Goal: Task Accomplishment & Management: Use online tool/utility

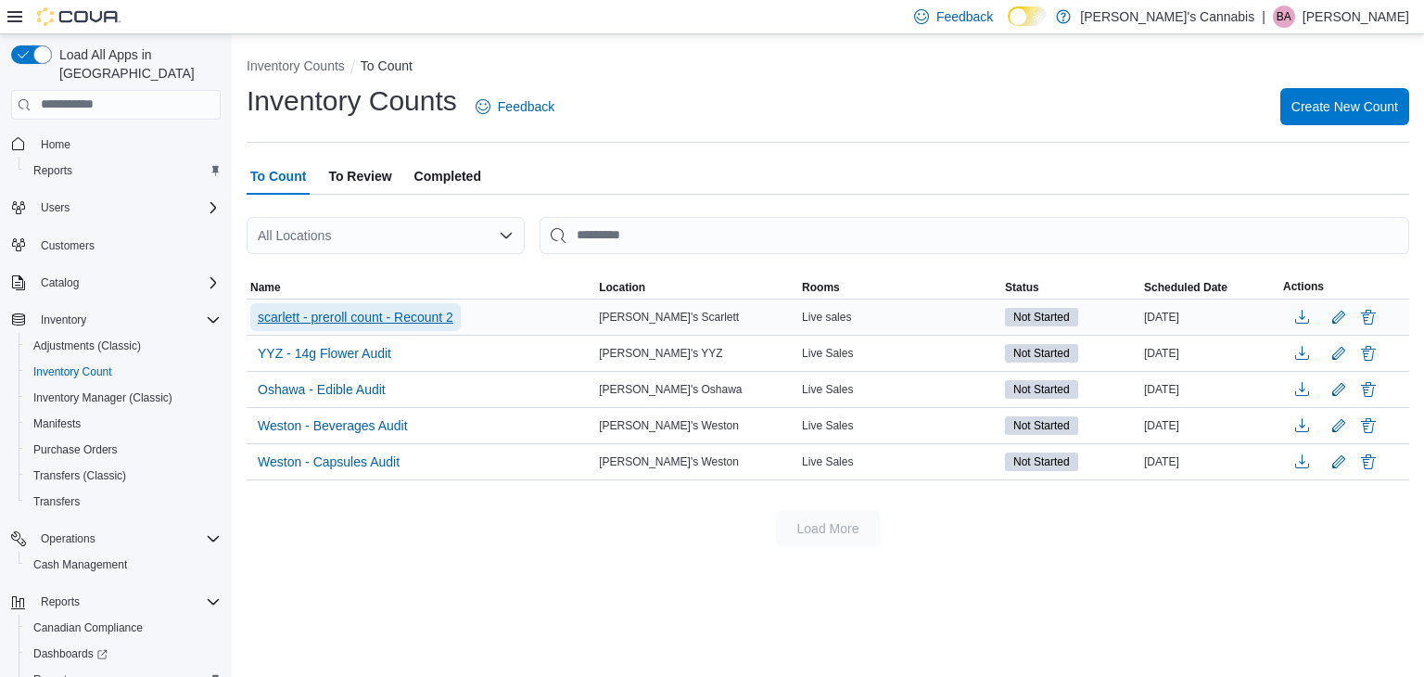
click at [381, 319] on span "scarlett - preroll count - Recount 2" at bounding box center [356, 317] width 196 height 19
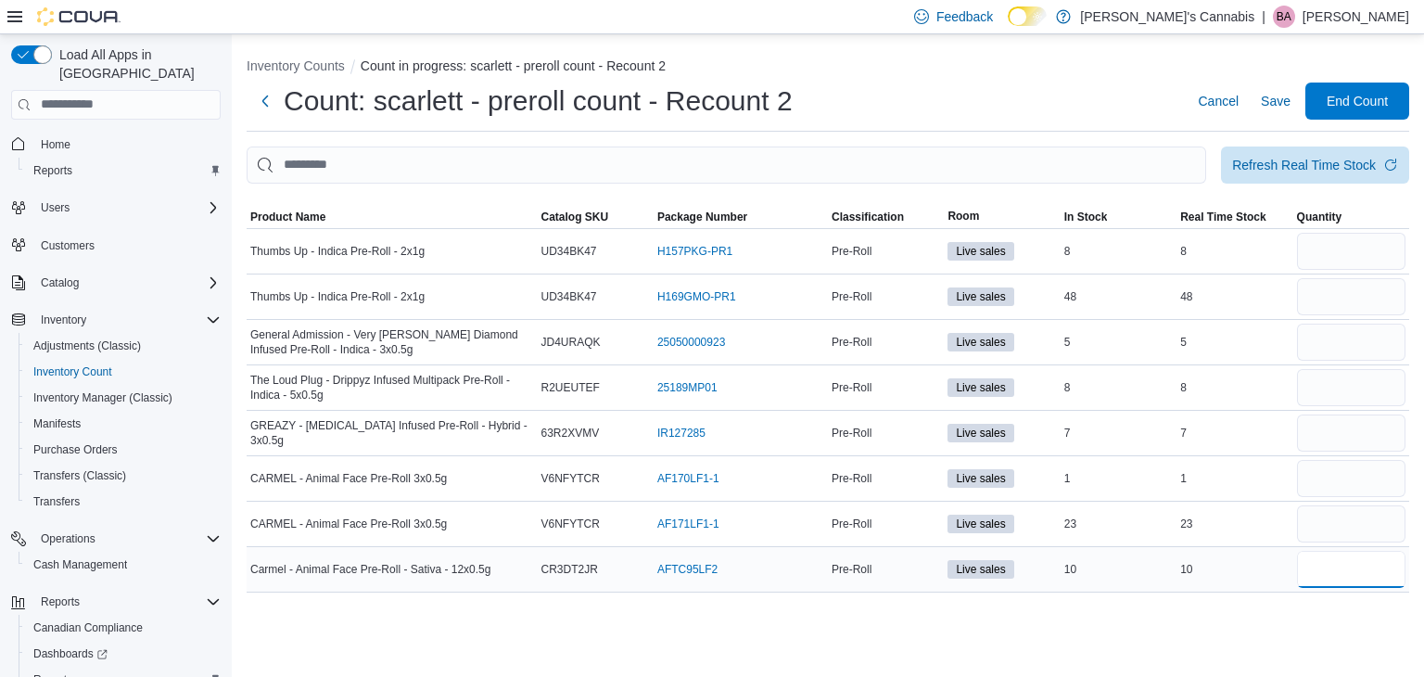
click at [1303, 579] on input "number" at bounding box center [1351, 569] width 109 height 37
type input "*"
click at [1243, 623] on div "Inventory Counts Count in progress: scarlett - preroll count - Recount 2 Count:…" at bounding box center [828, 356] width 1193 height 644
click at [1315, 480] on input "number" at bounding box center [1351, 478] width 109 height 37
type input "*"
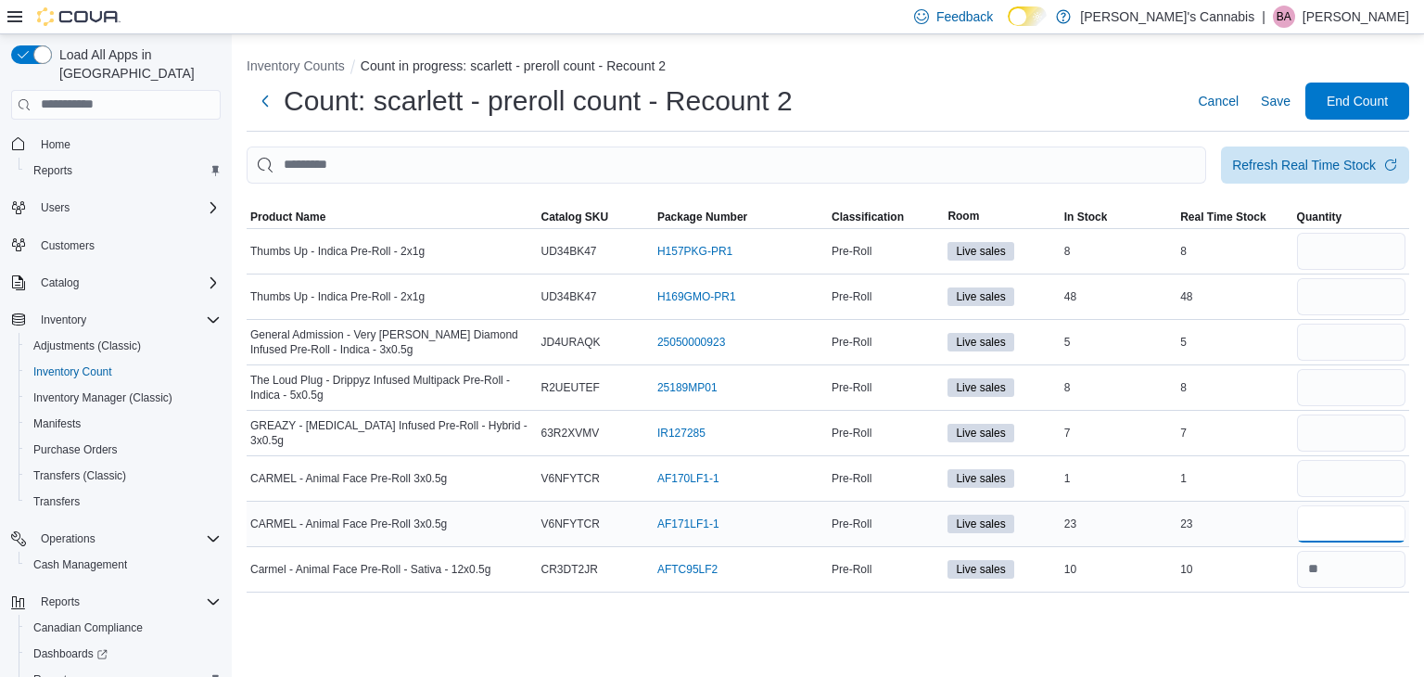
click at [1324, 533] on input "number" at bounding box center [1351, 523] width 109 height 37
type input "**"
click at [1332, 435] on input "number" at bounding box center [1351, 433] width 109 height 37
click at [1342, 390] on input "number" at bounding box center [1351, 387] width 109 height 37
click at [1327, 429] on input "number" at bounding box center [1351, 433] width 109 height 37
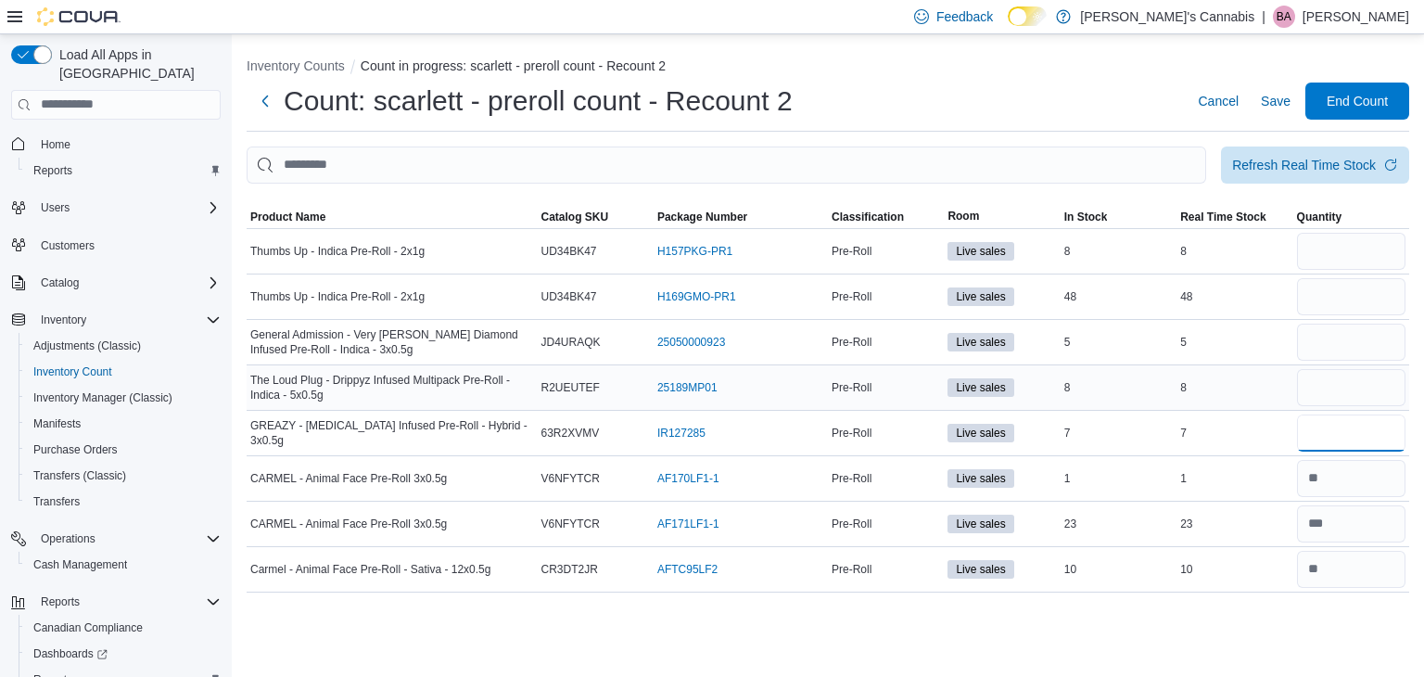
type input "*"
click at [1335, 392] on input "number" at bounding box center [1351, 387] width 109 height 37
type input "*"
click at [1328, 328] on input "number" at bounding box center [1351, 342] width 109 height 37
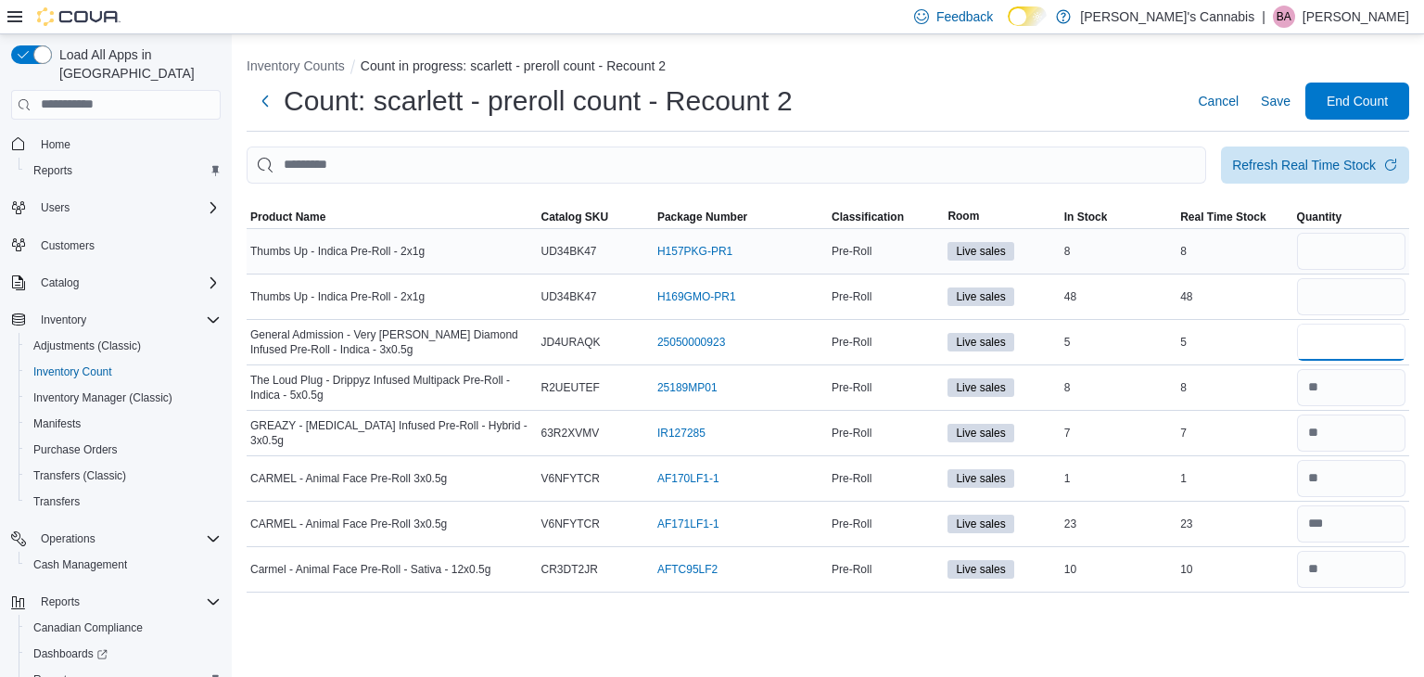
type input "*"
click at [1329, 249] on input "number" at bounding box center [1351, 251] width 109 height 37
click at [1322, 300] on input "number" at bounding box center [1351, 296] width 109 height 37
type input "**"
click at [1068, 70] on ol "Inventory Counts Count in progress: scarlett - preroll count - Recount 2" at bounding box center [828, 68] width 1163 height 22
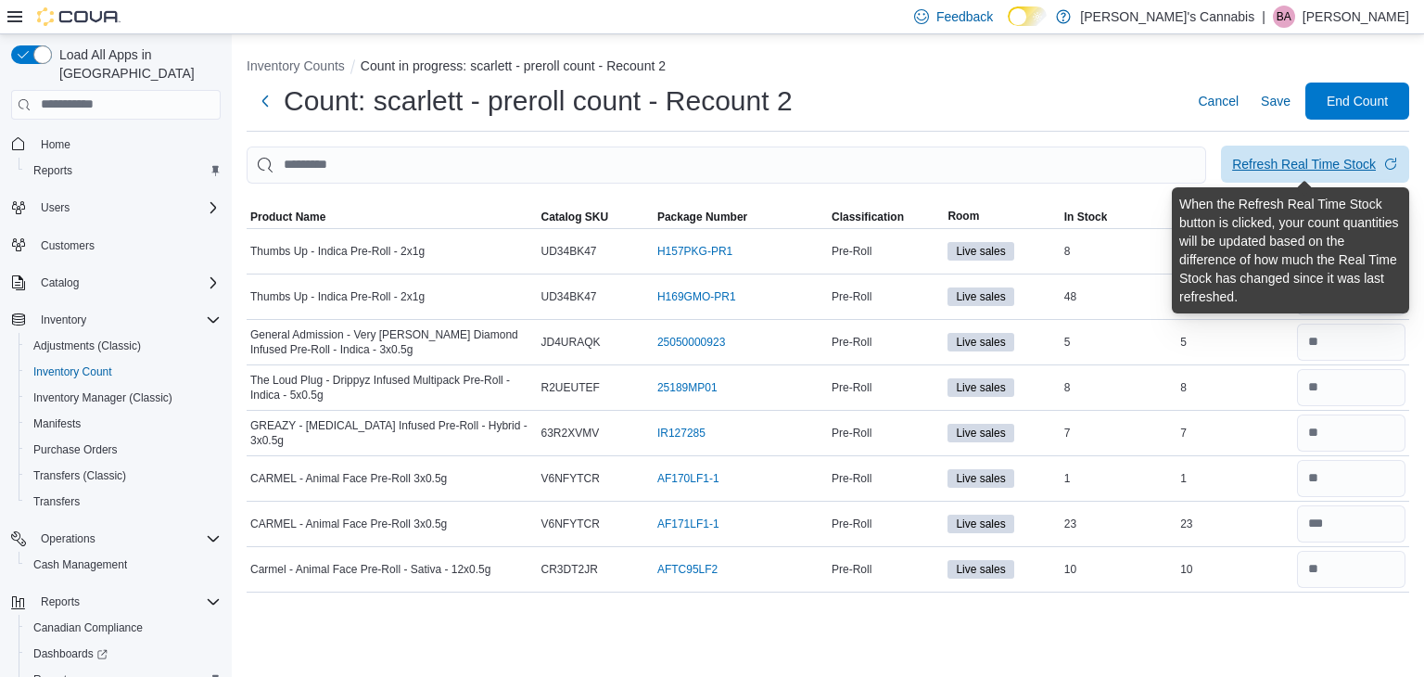
click at [1329, 162] on div "Refresh Real Time Stock" at bounding box center [1304, 164] width 144 height 19
click at [1278, 166] on div "Refresh Real Time Stock" at bounding box center [1304, 164] width 144 height 19
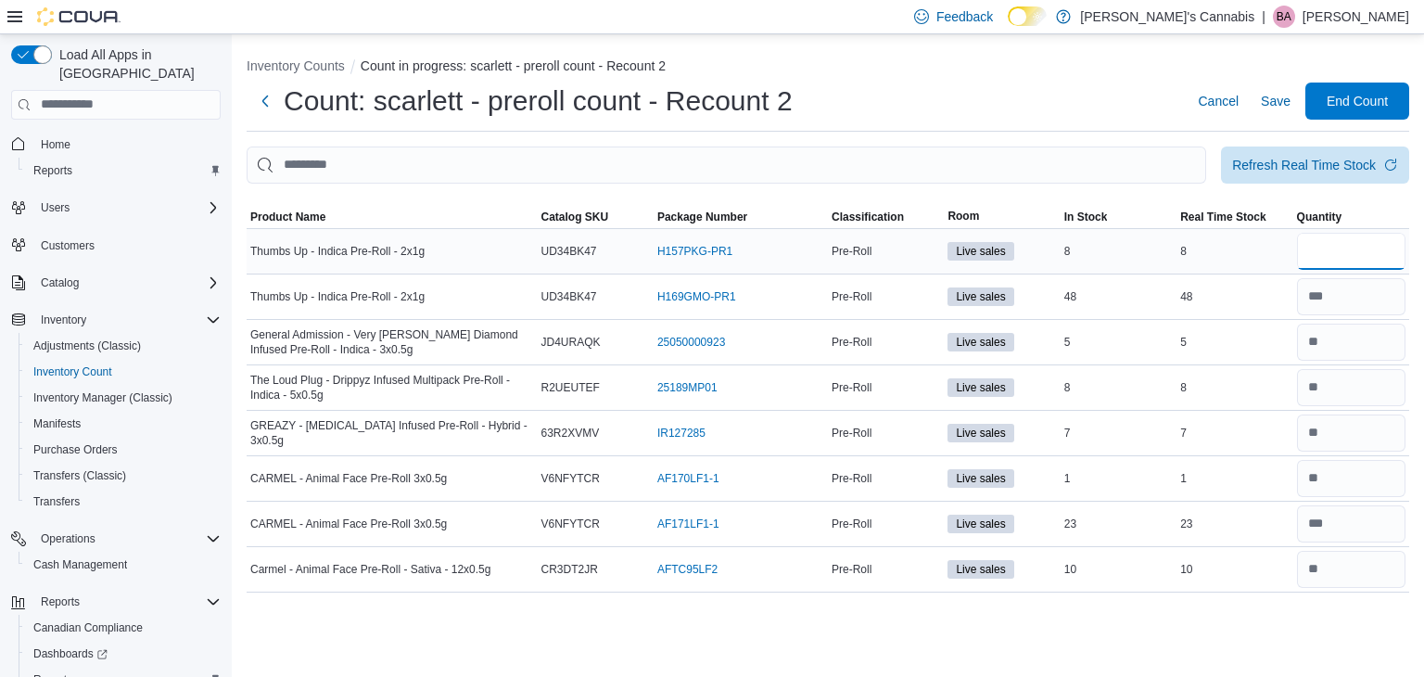
click at [1335, 249] on input "number" at bounding box center [1351, 251] width 109 height 37
type input "*"
click at [1126, 97] on div "Count: scarlett - preroll count - Recount 2 Cancel Save End Count" at bounding box center [828, 101] width 1163 height 37
click at [1270, 101] on span "Save" at bounding box center [1276, 101] width 30 height 19
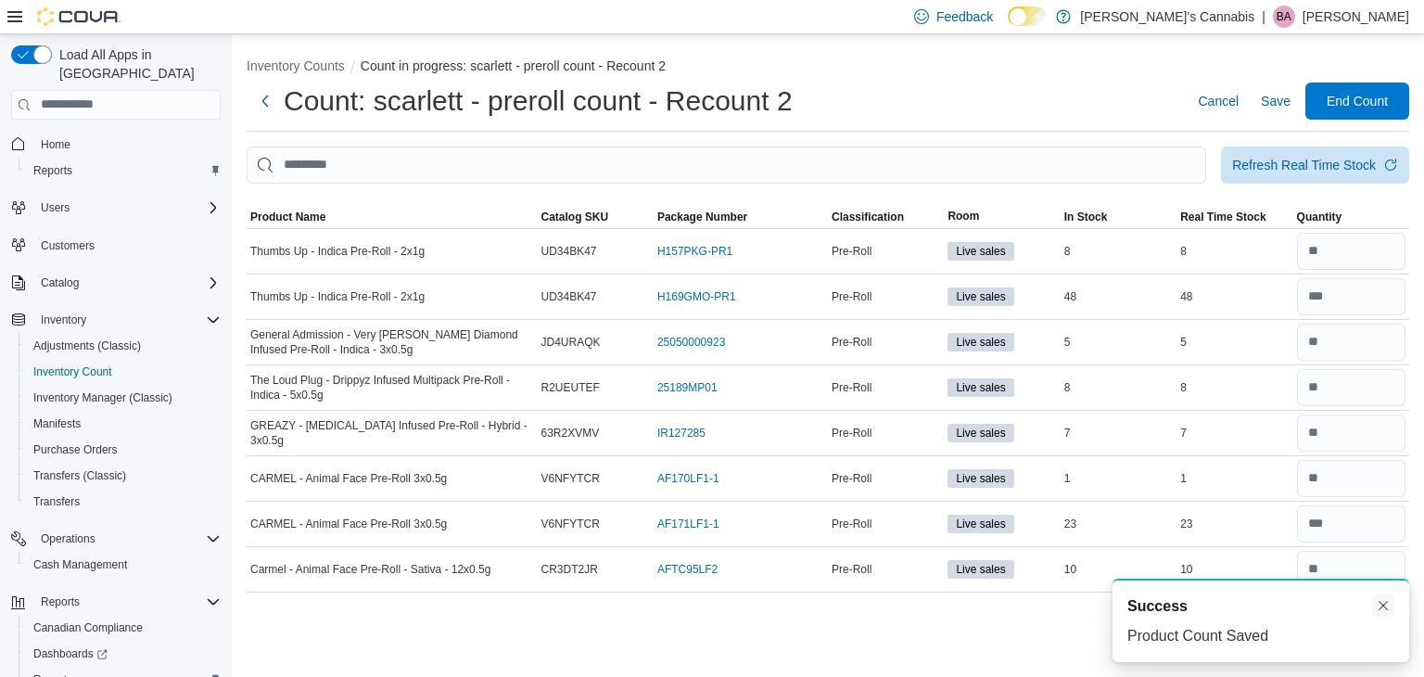
click at [1383, 607] on button "Dismiss toast" at bounding box center [1384, 605] width 22 height 22
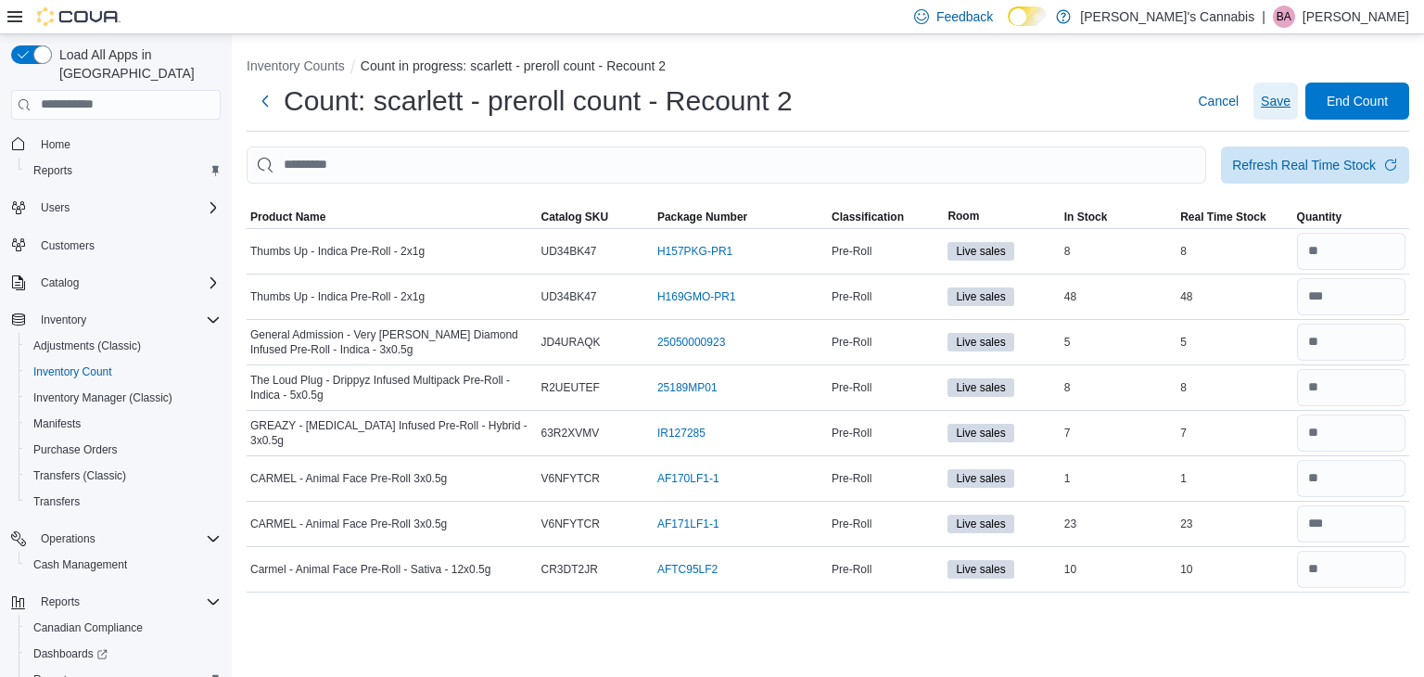
click at [1276, 104] on span "Save" at bounding box center [1276, 101] width 30 height 19
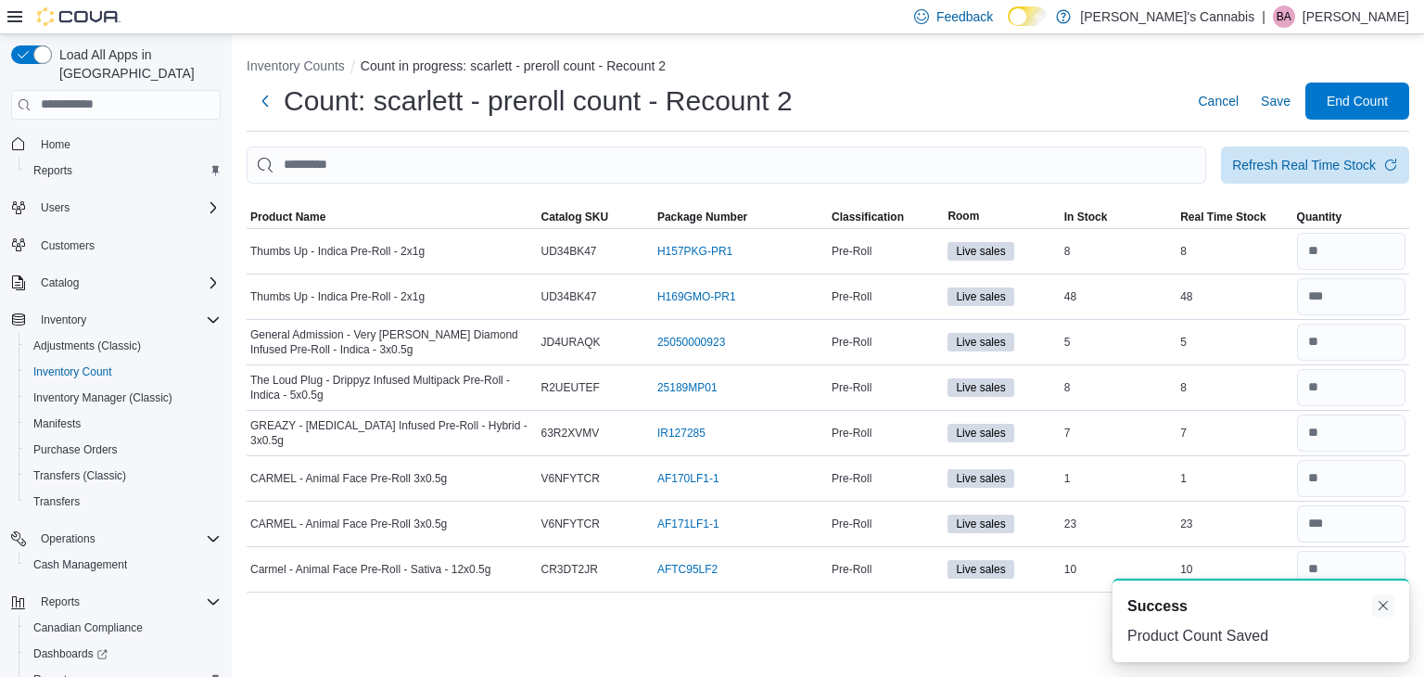
click at [1384, 604] on button "Dismiss toast" at bounding box center [1384, 605] width 22 height 22
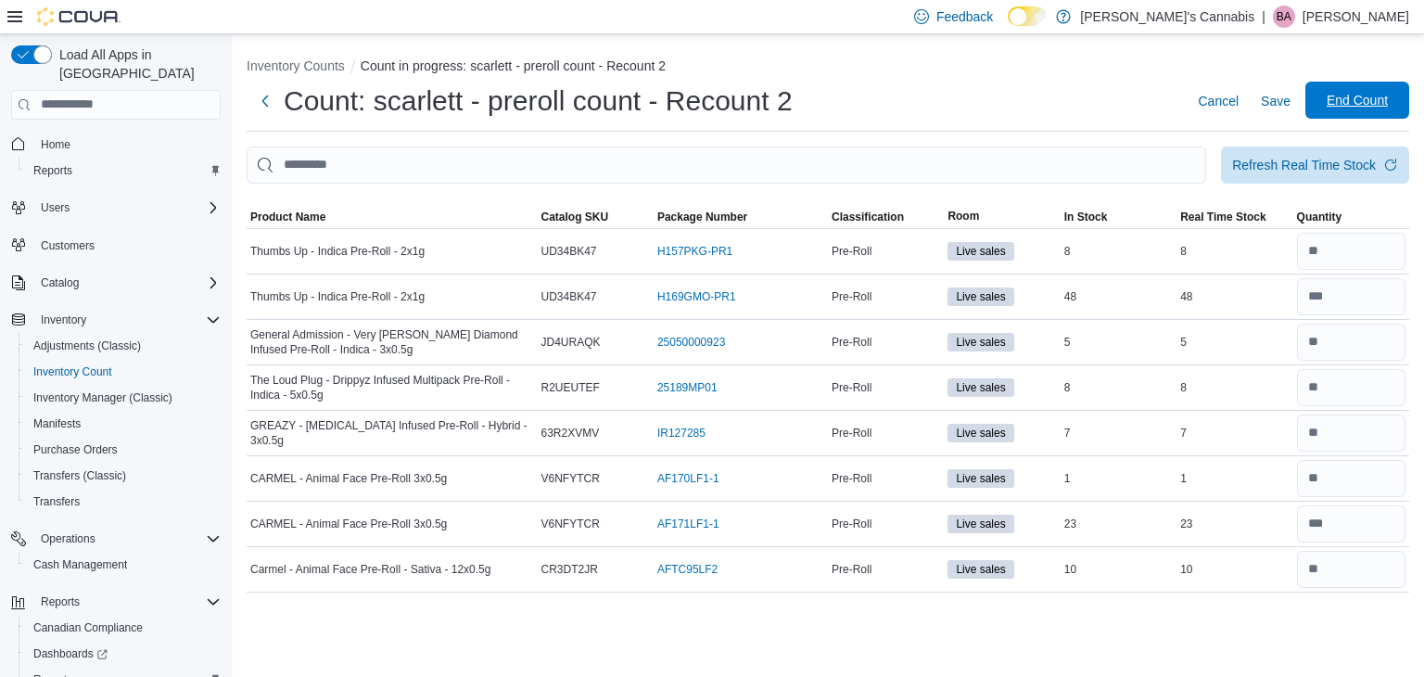
click at [1351, 105] on span "End Count" at bounding box center [1357, 100] width 61 height 19
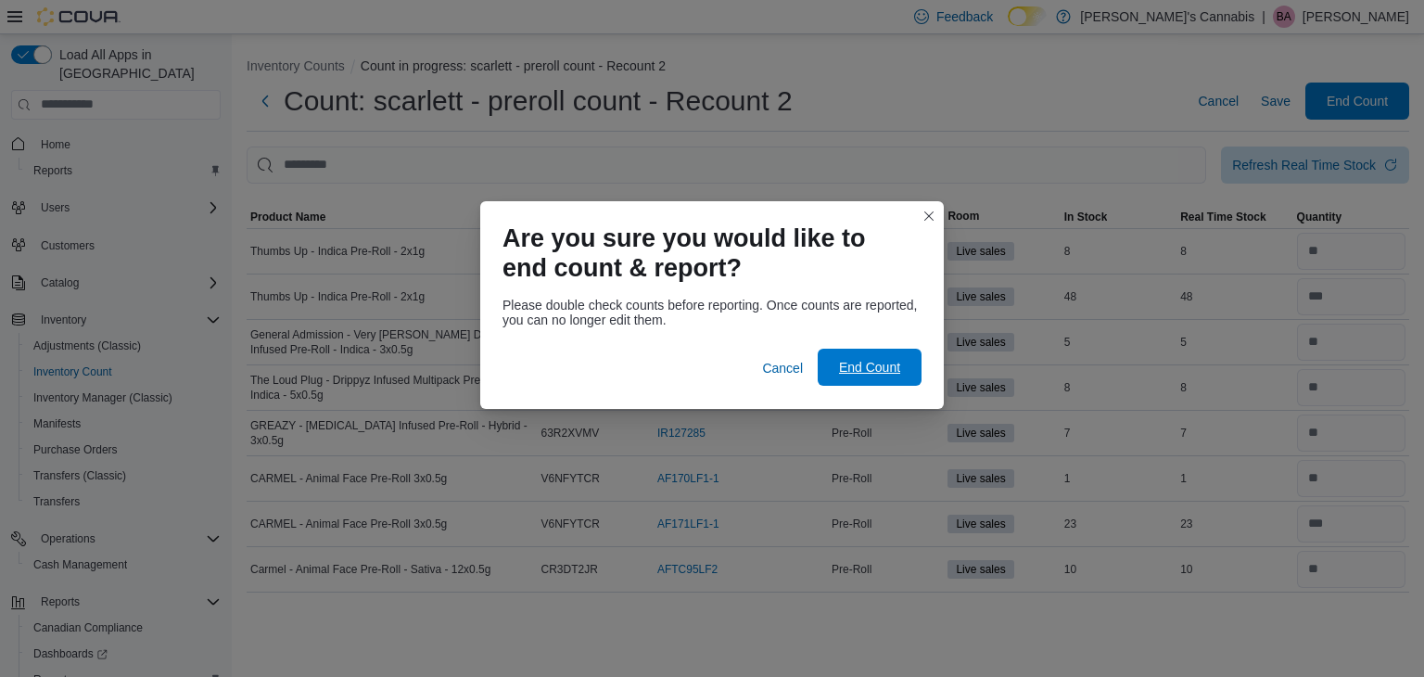
click at [895, 371] on span "End Count" at bounding box center [869, 367] width 61 height 19
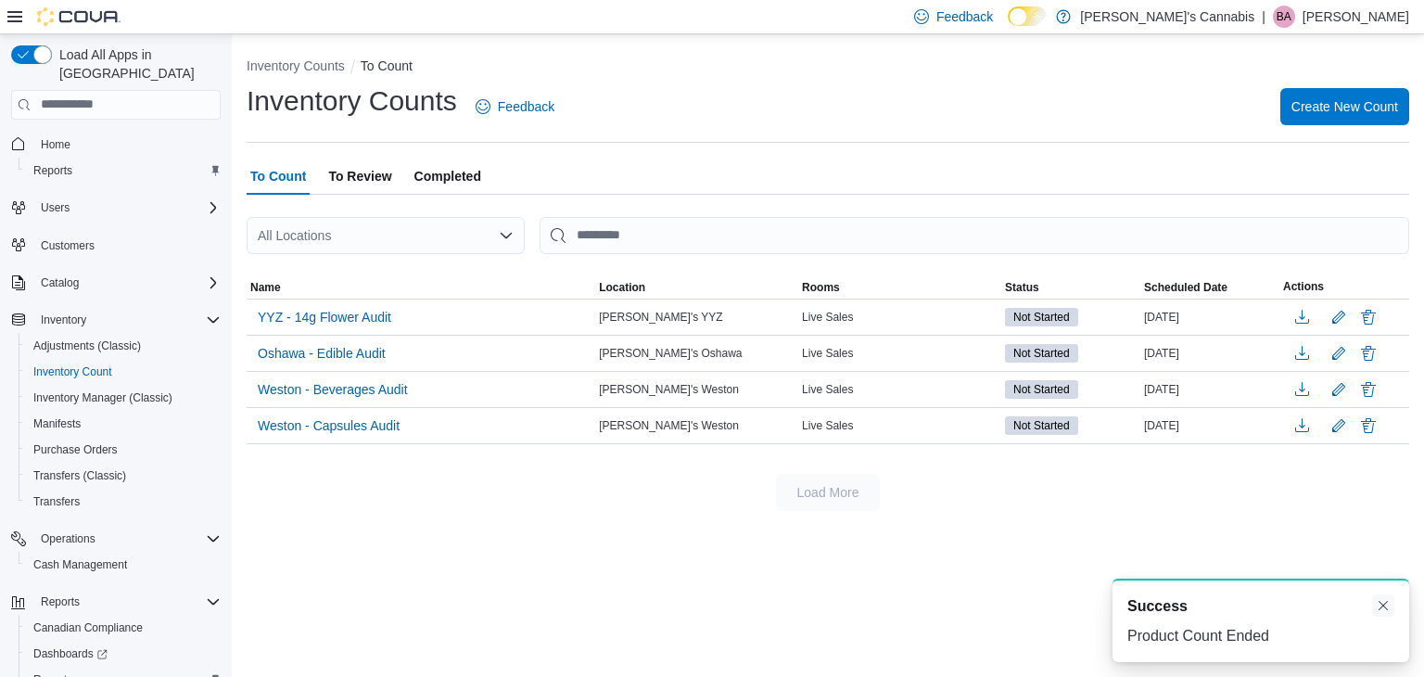
click at [1386, 600] on button "Dismiss toast" at bounding box center [1384, 605] width 22 height 22
